Goal: Information Seeking & Learning: Understand process/instructions

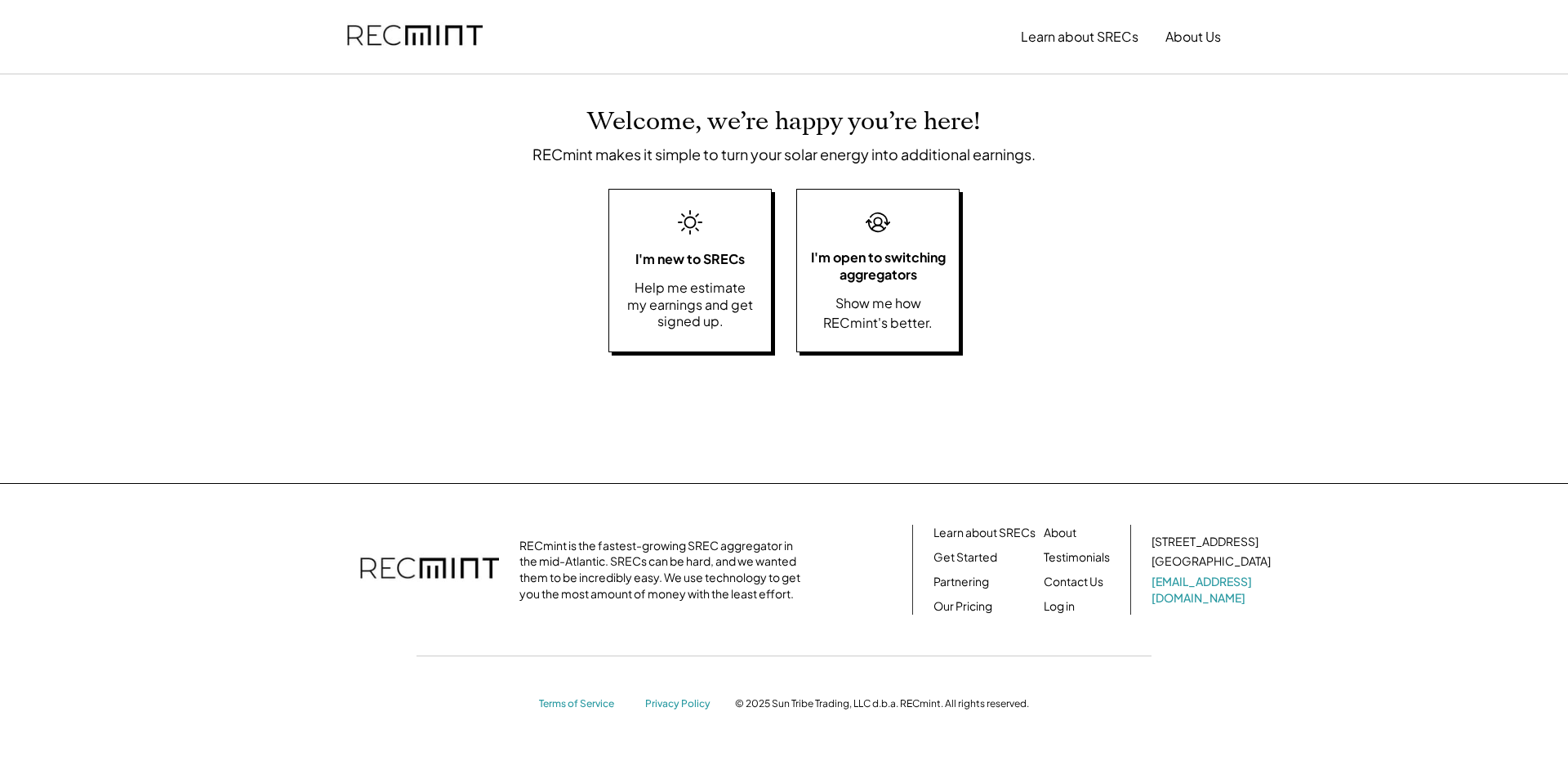
click at [423, 21] on img at bounding box center [414, 37] width 136 height 56
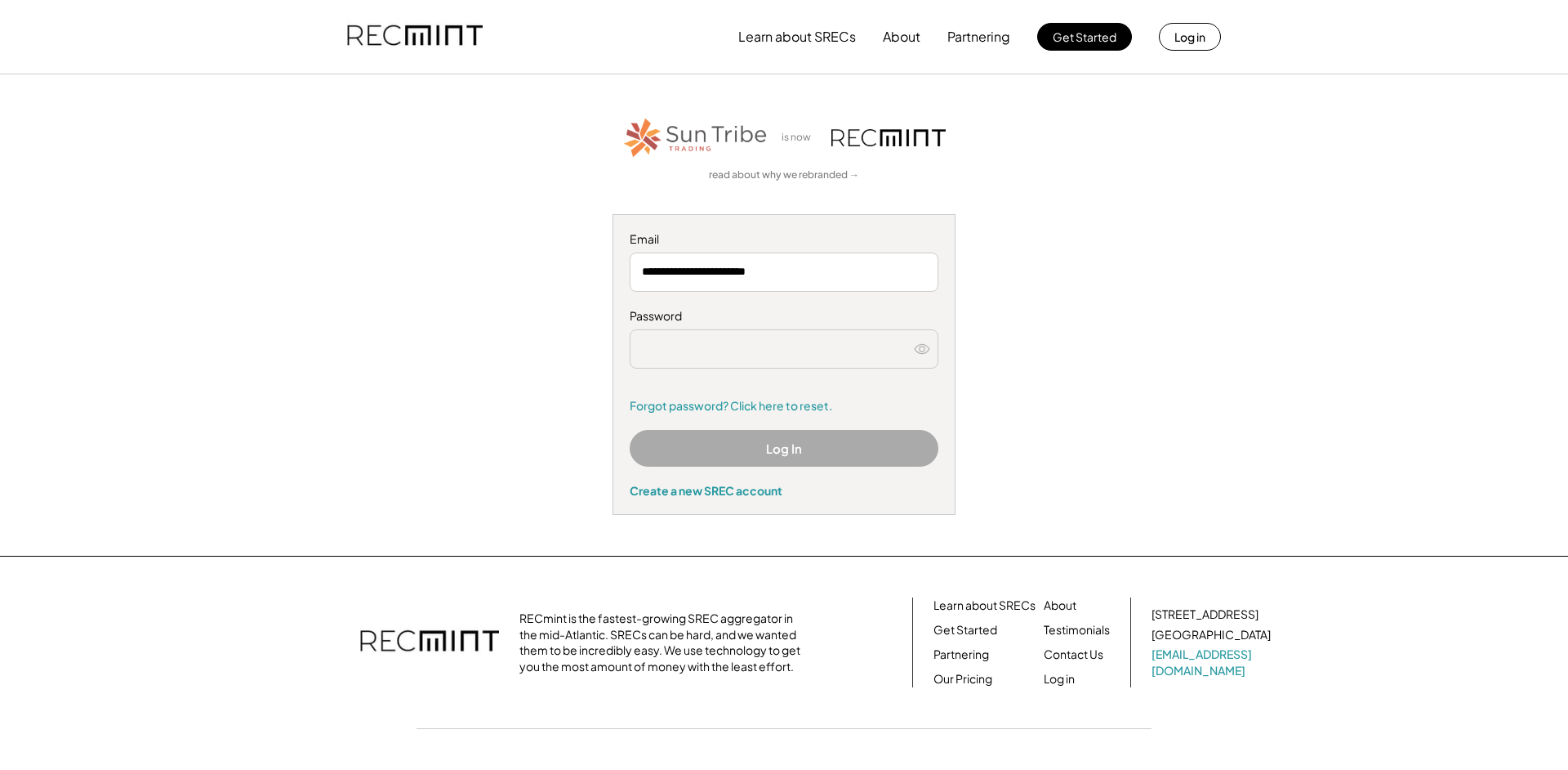
click at [1068, 350] on div "**********" at bounding box center [784, 315] width 1006 height 400
click at [769, 450] on button "Log In" at bounding box center [784, 448] width 308 height 37
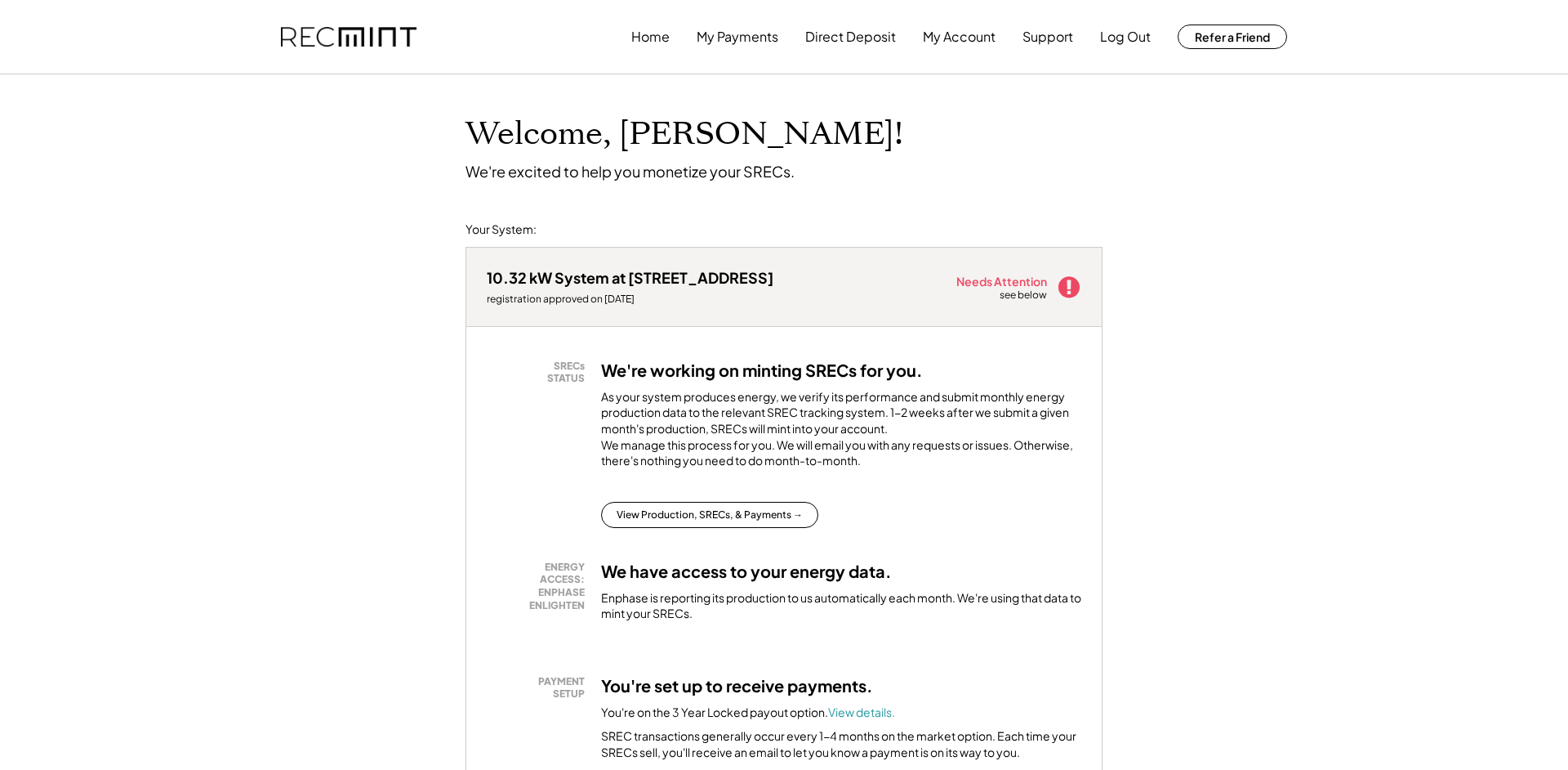
click at [1070, 285] on icon at bounding box center [1069, 287] width 25 height 25
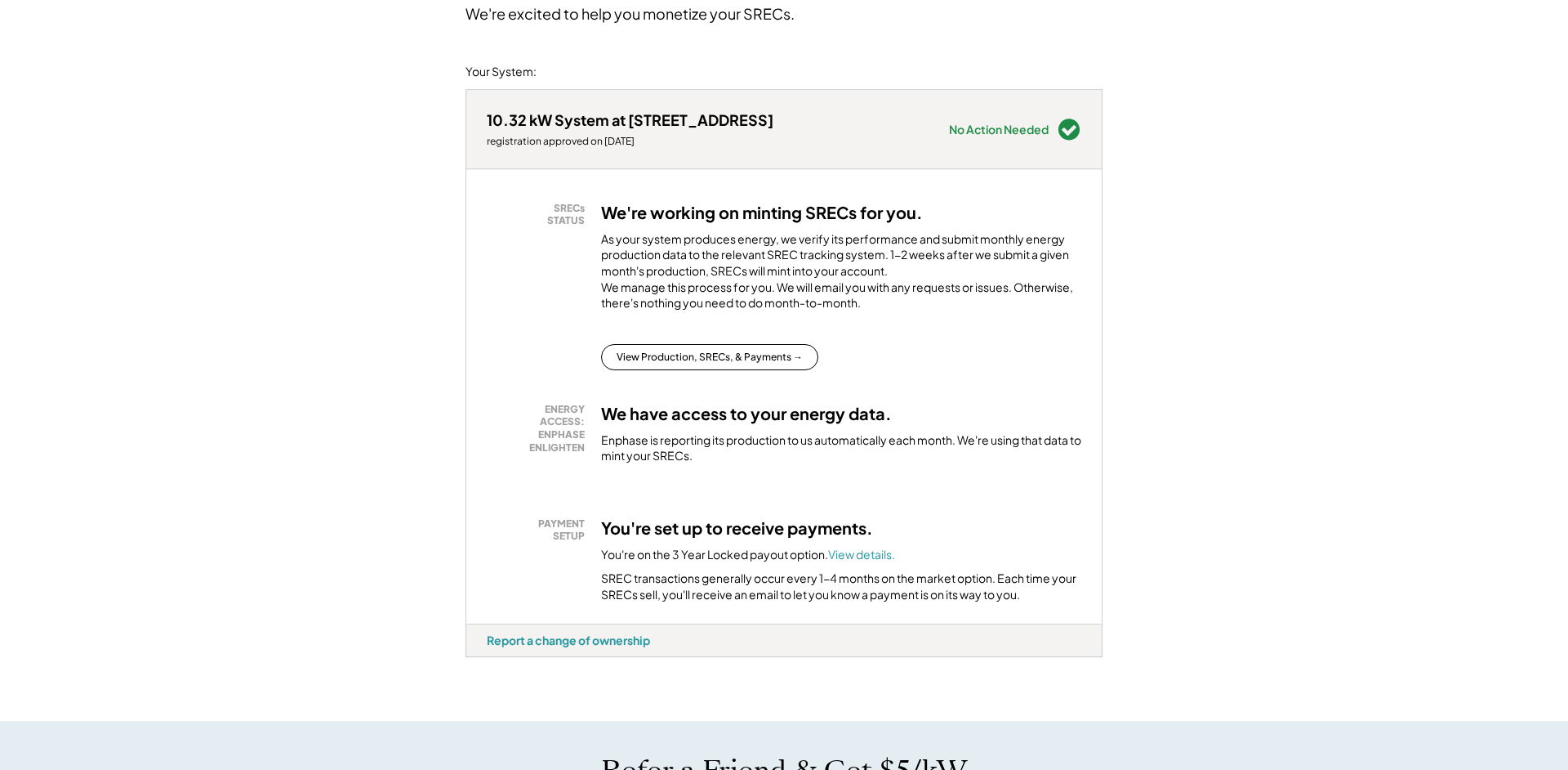
scroll to position [170, 0]
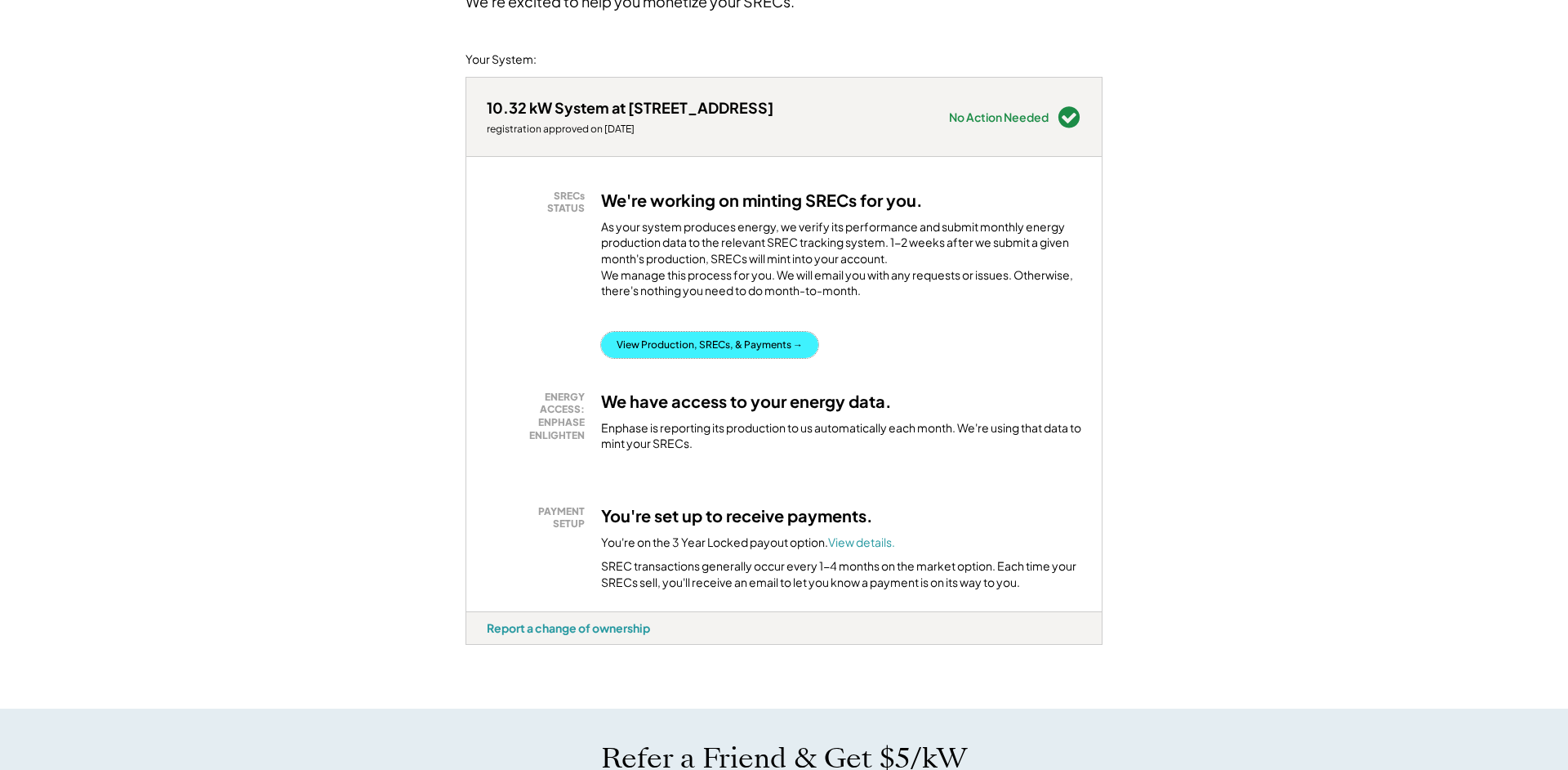
click at [767, 358] on button "View Production, SRECs, & Payments →" at bounding box center [710, 345] width 217 height 26
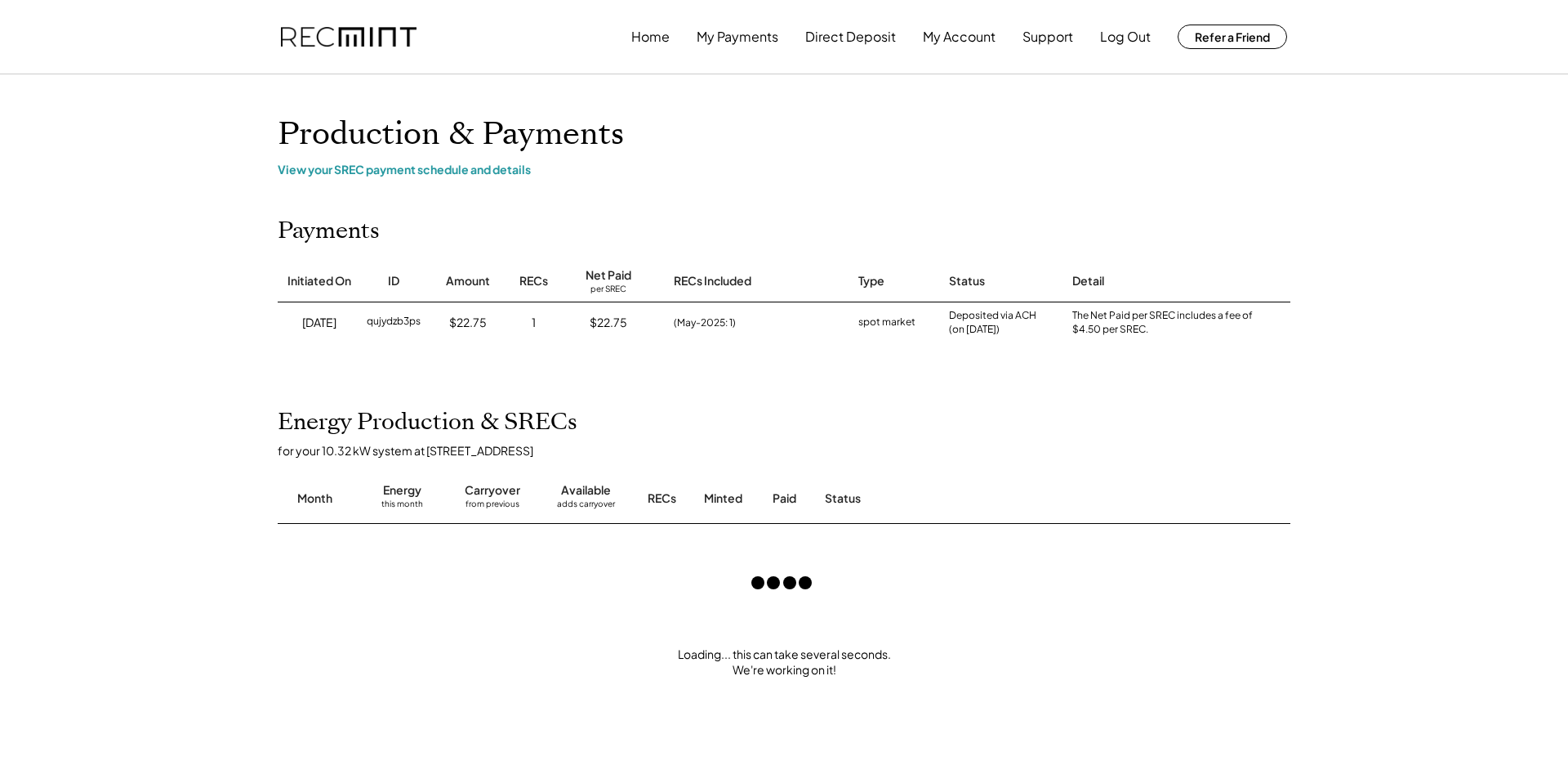
click at [1446, 418] on div "Home My Payments Direct Deposit My Account Support Log Out Refer a Friend Produ…" at bounding box center [784, 649] width 1568 height 1299
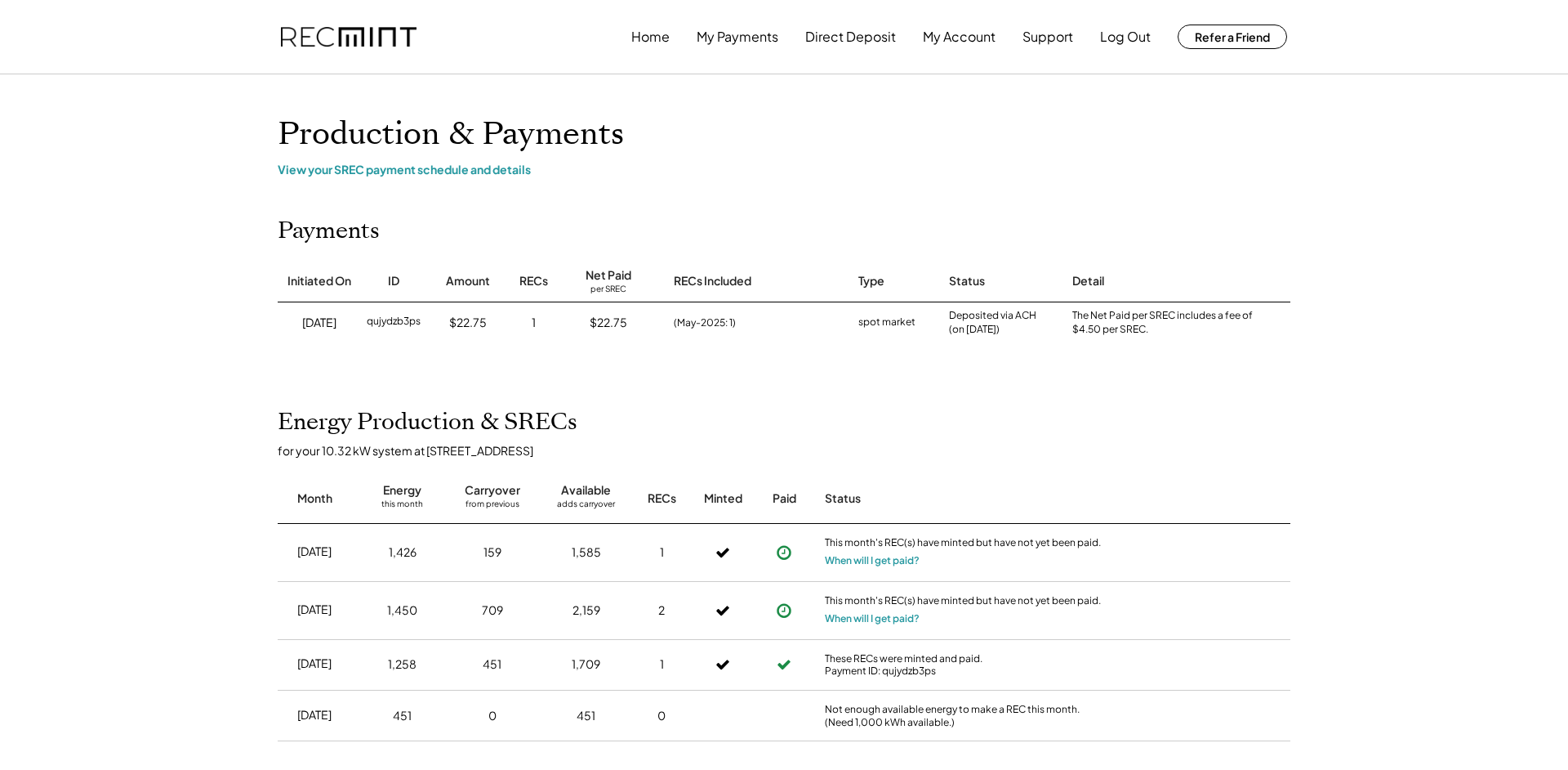
click at [1426, 413] on div "Home My Payments Direct Deposit My Account Support Log Out Refer a Friend Produ…" at bounding box center [784, 573] width 1568 height 1145
click at [1406, 412] on div "Home My Payments Direct Deposit My Account Support Log Out Refer a Friend Produ…" at bounding box center [784, 573] width 1568 height 1145
click at [498, 166] on div "View your SREC payment schedule and details" at bounding box center [784, 169] width 1013 height 15
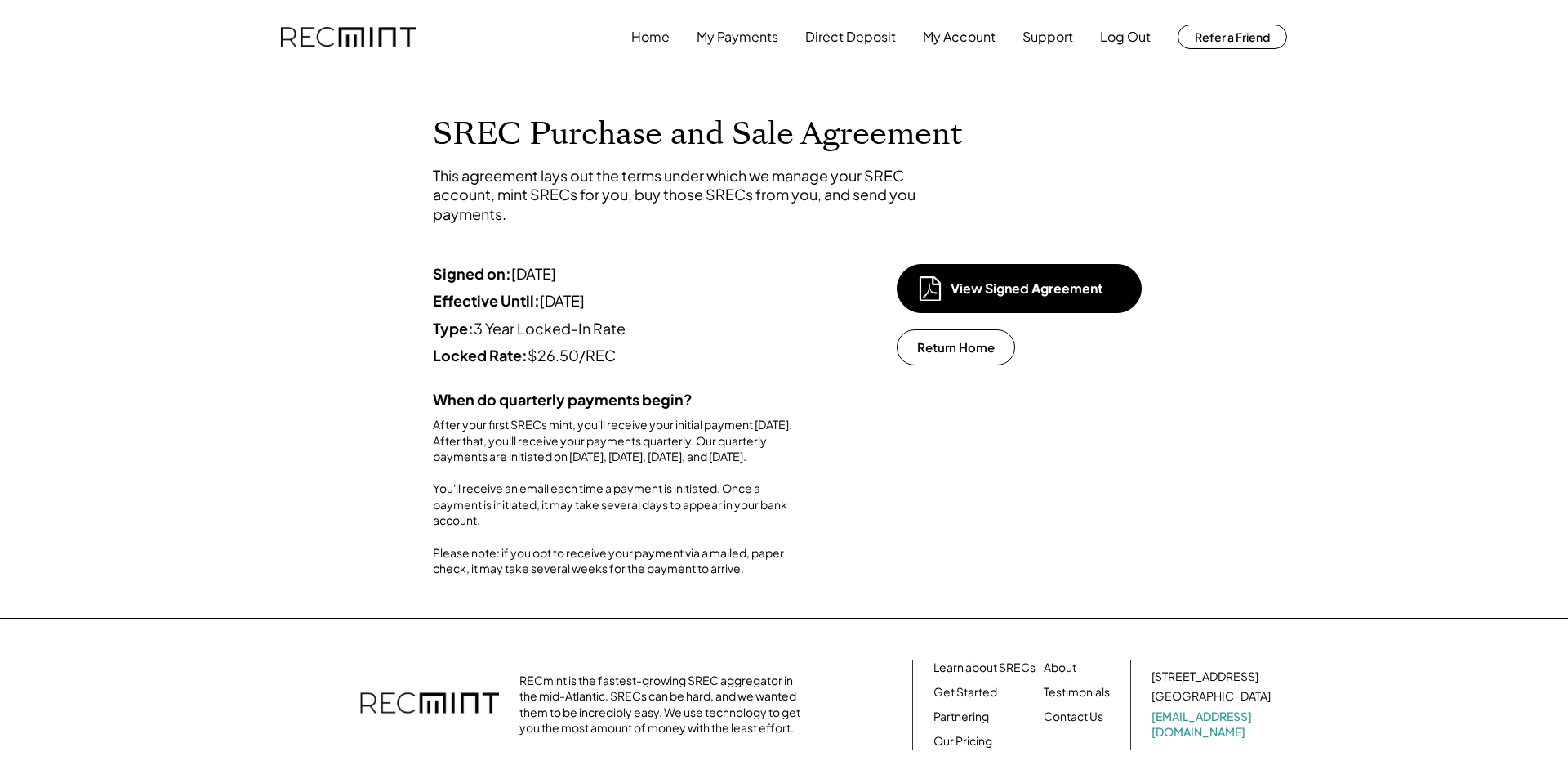
click at [604, 356] on div "Locked Rate: $26.50/REC" at bounding box center [616, 355] width 368 height 19
click at [608, 577] on div "After your first SRECs mint, you'll receive your initial payment within 45 days…" at bounding box center [616, 497] width 368 height 160
click at [1130, 577] on div "Signed on: 7/14/25 Effective Until: Dec 31, 2027 Type: 3 Year Locked-In Rate Lo…" at bounding box center [784, 420] width 735 height 313
click at [661, 43] on button "Home" at bounding box center [650, 37] width 39 height 33
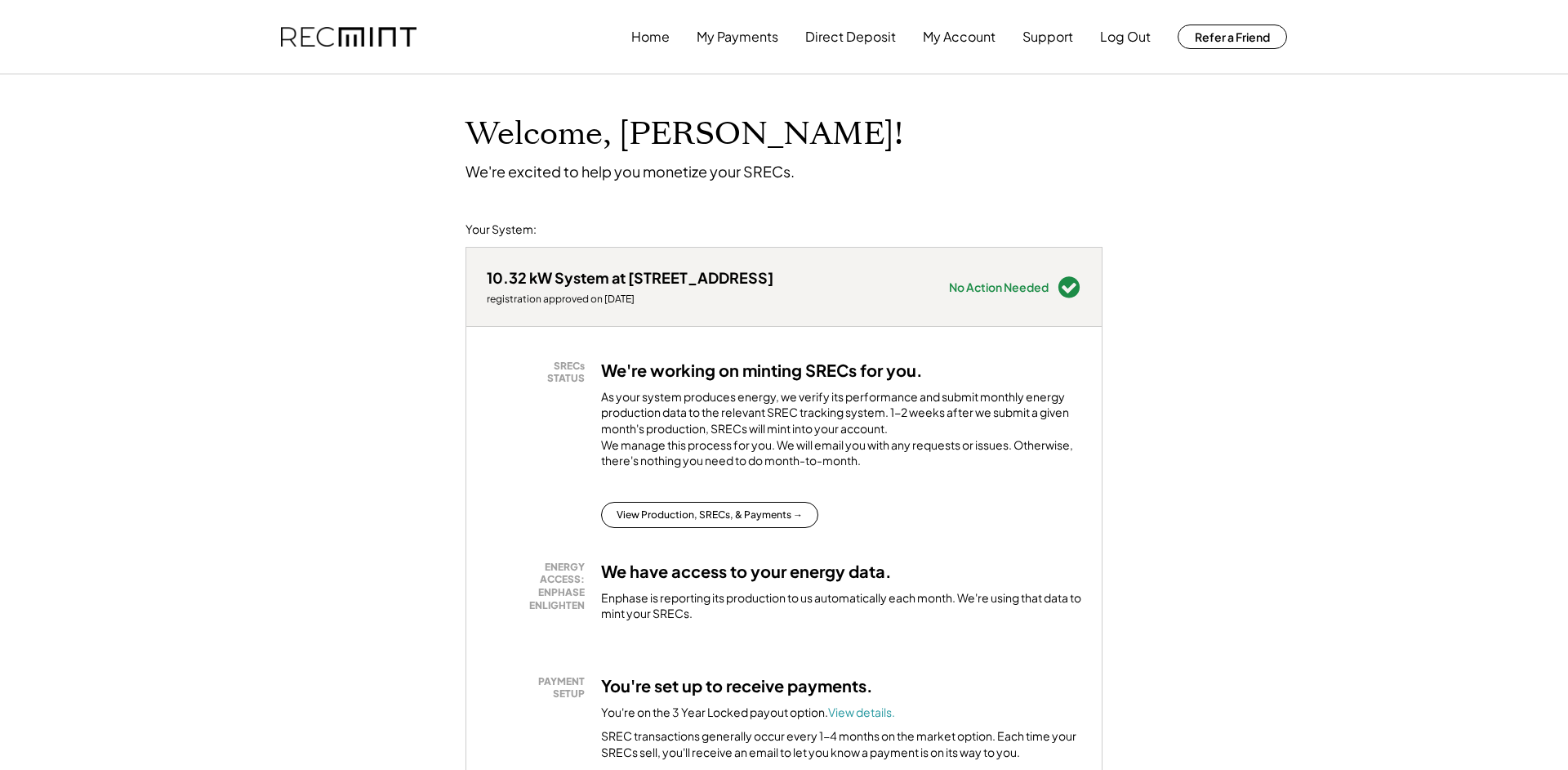
click at [1044, 29] on button "Support" at bounding box center [1048, 37] width 51 height 33
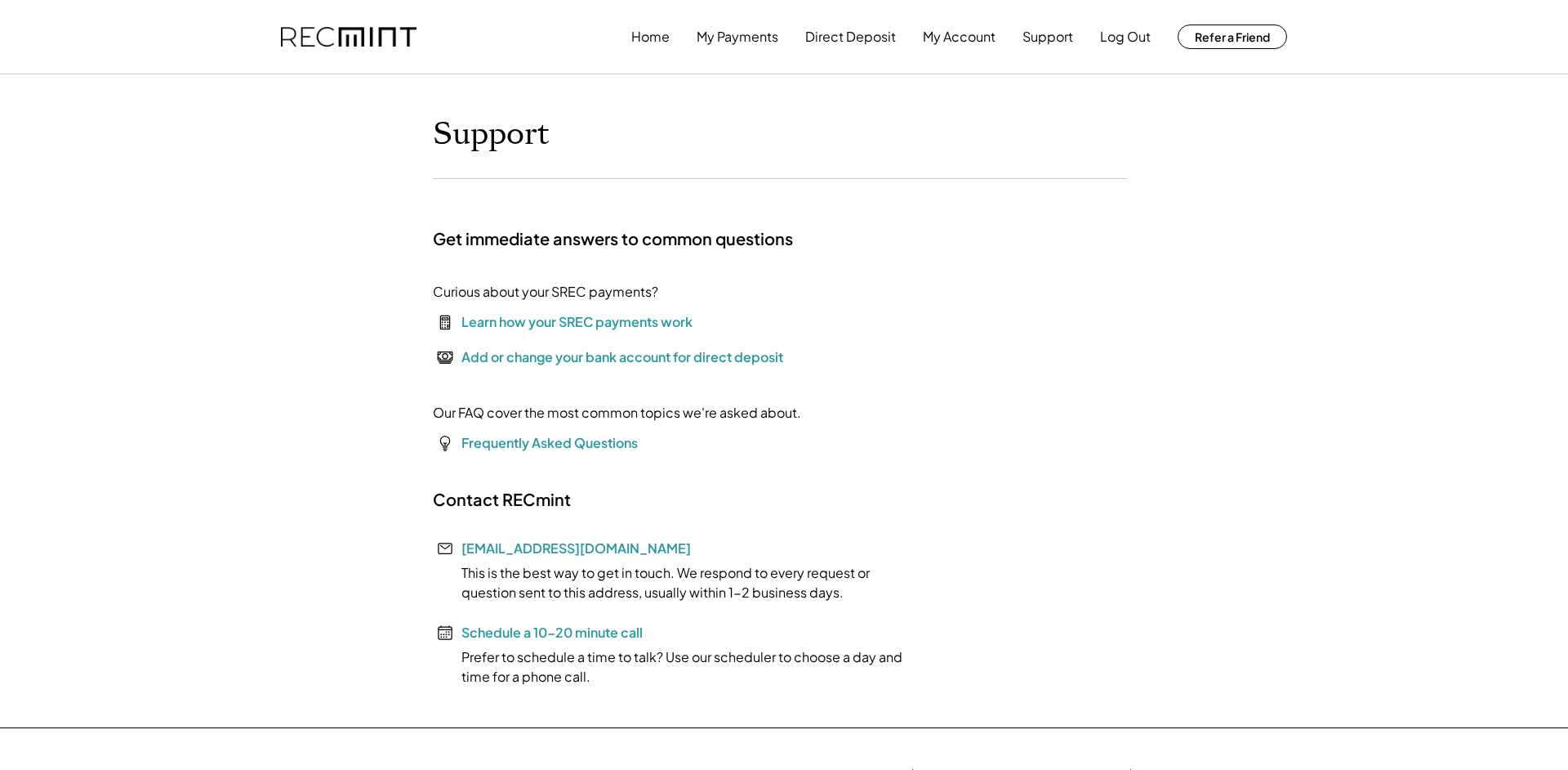
click at [519, 324] on div "Learn how your SREC payments work" at bounding box center [576, 322] width 231 height 20
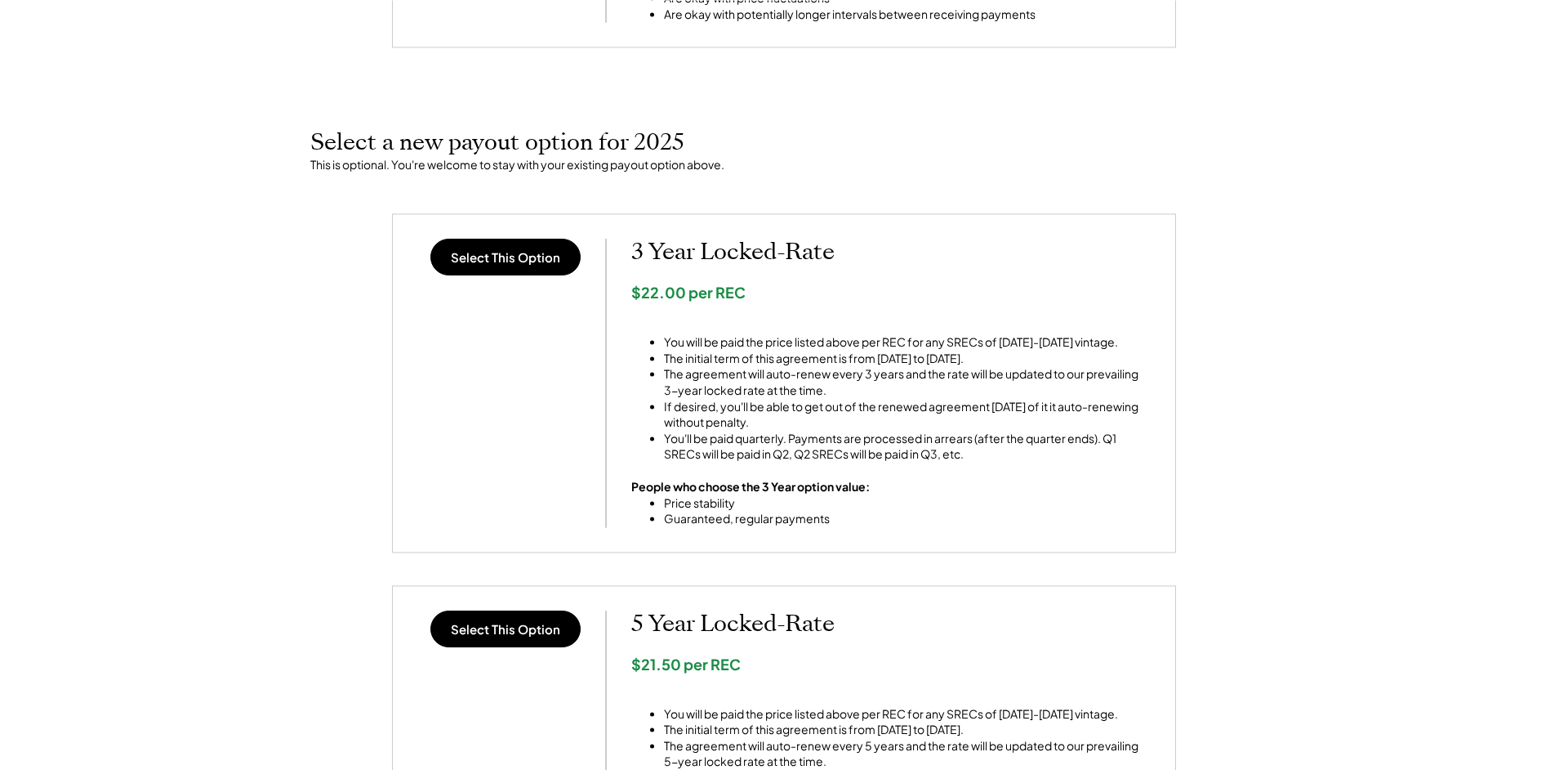
scroll to position [550, 0]
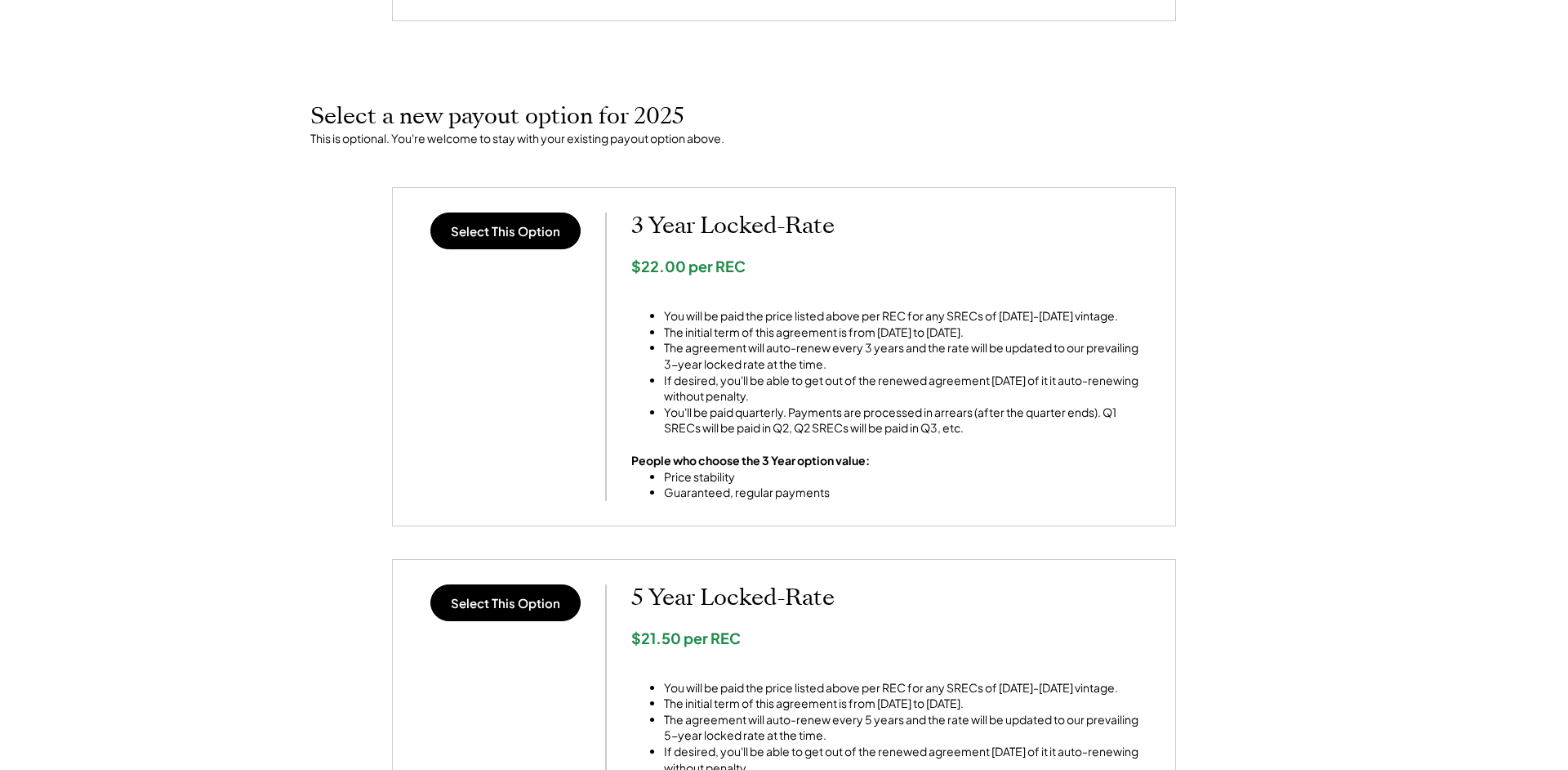
click at [1108, 369] on li "The agreement will auto-renew every 3 years and the rate will be updated to our…" at bounding box center [908, 355] width 487 height 32
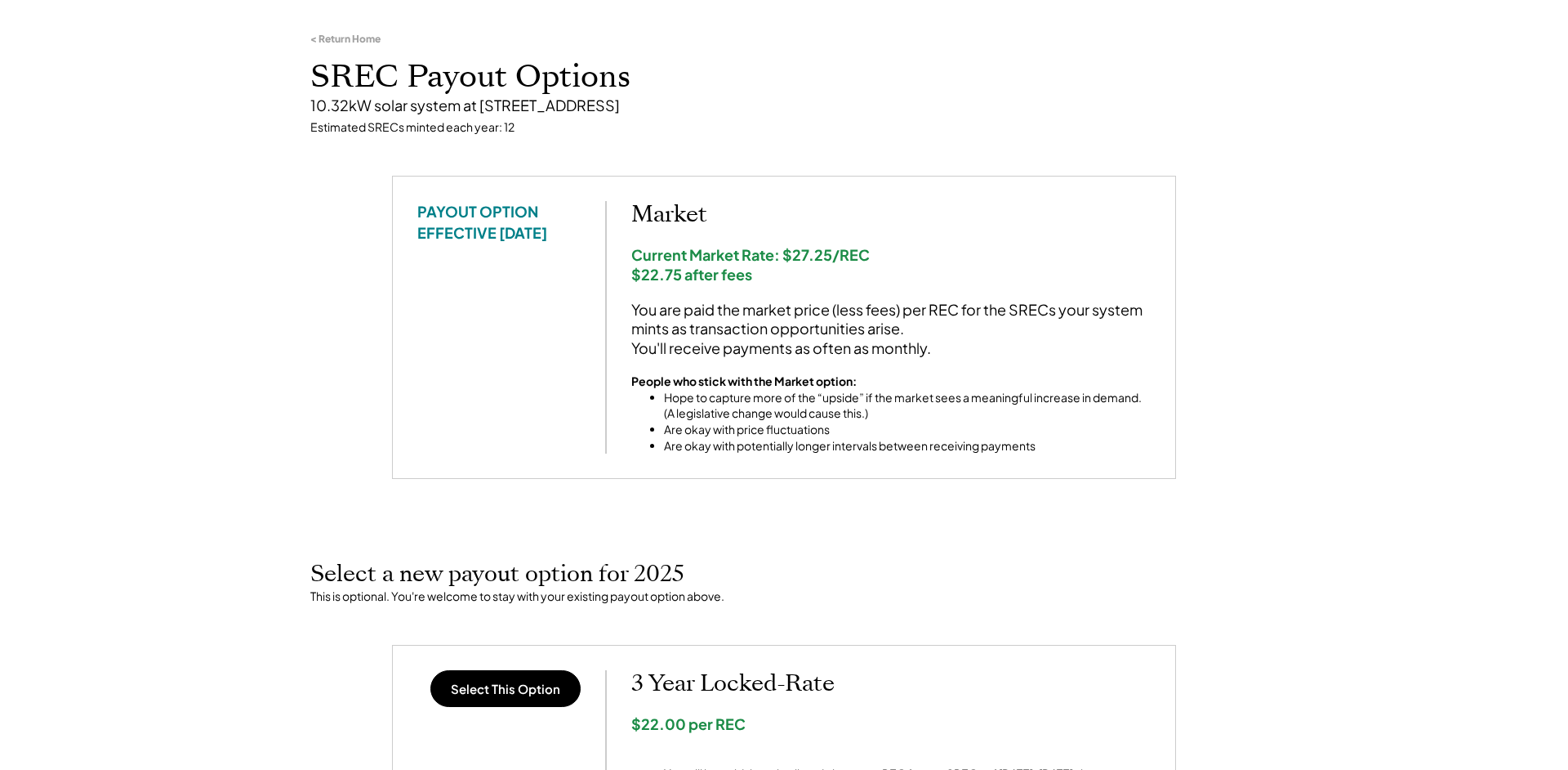
scroll to position [0, 0]
